Goal: Check status: Check status

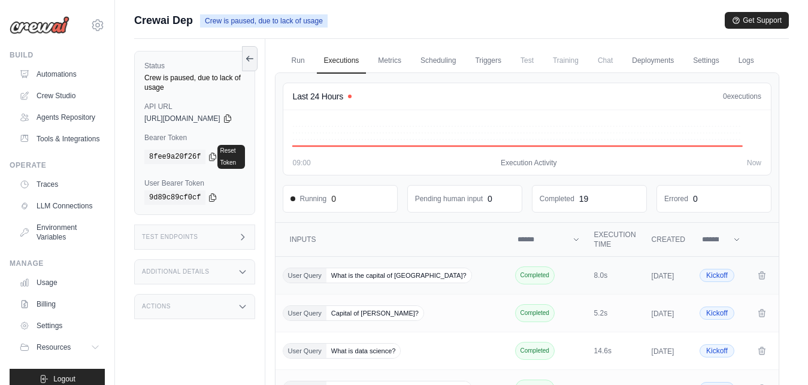
click at [374, 283] on span "What is the capital of [GEOGRAPHIC_DATA]?" at bounding box center [399, 275] width 145 height 14
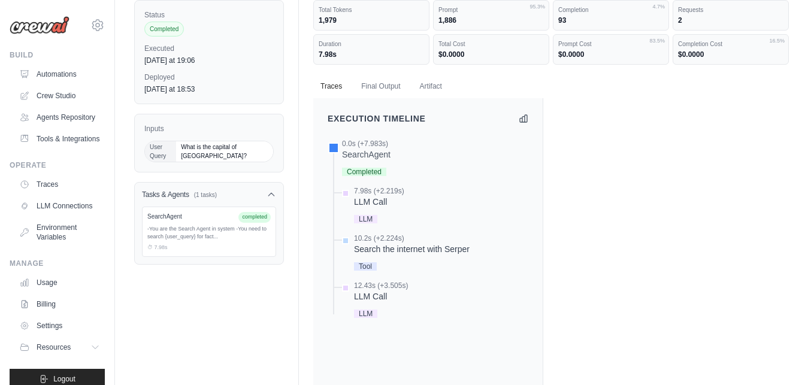
scroll to position [47, 0]
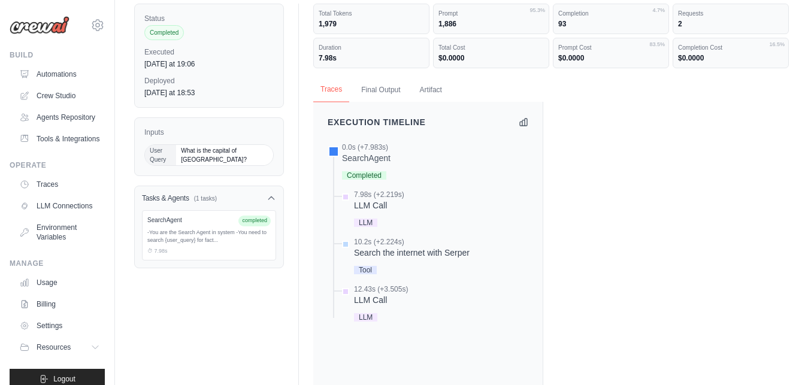
click at [331, 96] on button "Traces" at bounding box center [331, 89] width 36 height 25
click at [370, 160] on div "SearchAgent" at bounding box center [366, 158] width 49 height 12
click at [371, 177] on span "Completed" at bounding box center [364, 175] width 44 height 8
click at [379, 198] on div "7.98s (+2.219s)" at bounding box center [379, 195] width 50 height 10
click at [371, 238] on div "10.2s (+2.224s)" at bounding box center [412, 242] width 116 height 10
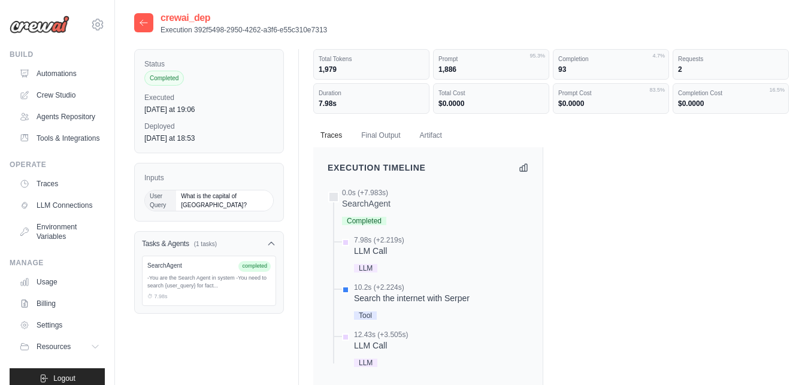
scroll to position [0, 0]
click at [417, 297] on div "Search the internet with Serper" at bounding box center [412, 300] width 116 height 12
